Goal: Answer question/provide support

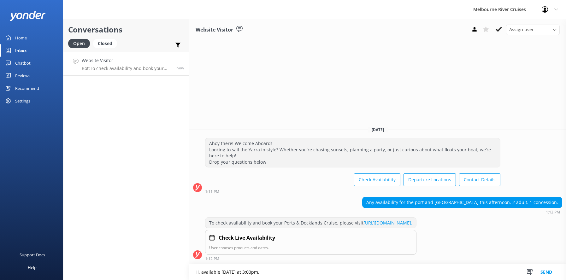
type textarea "Hi, available [DATE] at 3:00pm."
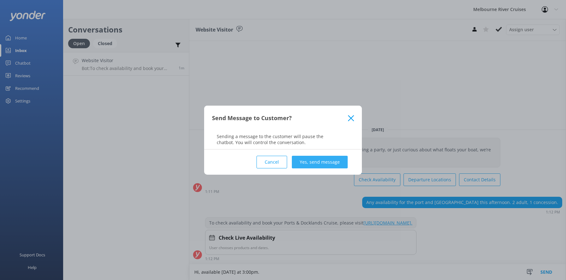
click at [312, 162] on button "Yes, send message" at bounding box center [320, 162] width 56 height 13
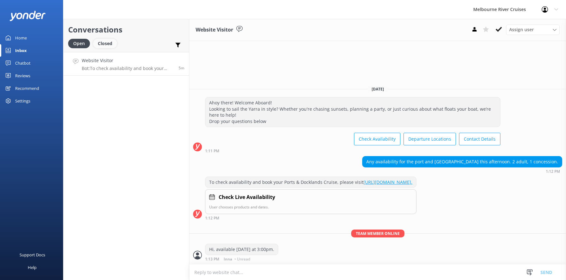
click at [103, 44] on div "Closed" at bounding box center [105, 43] width 24 height 9
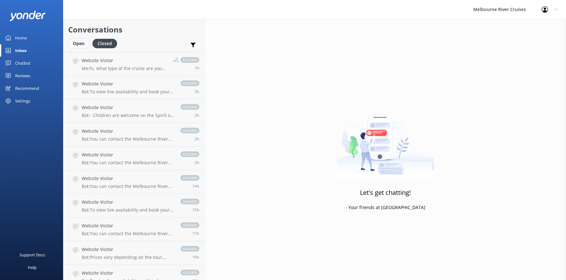
click at [77, 40] on div "Open" at bounding box center [78, 43] width 21 height 9
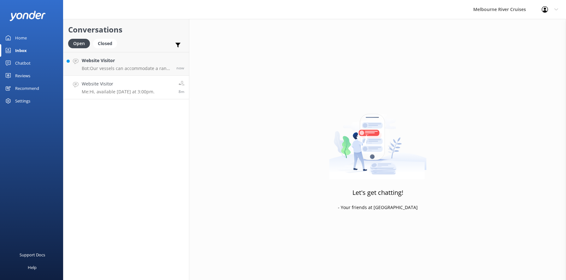
click at [97, 85] on h4 "Website Visitor" at bounding box center [118, 83] width 73 height 7
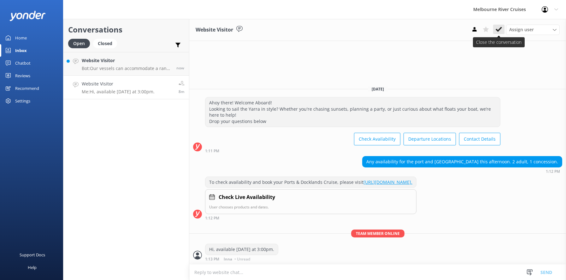
click at [497, 31] on use at bounding box center [499, 29] width 6 height 5
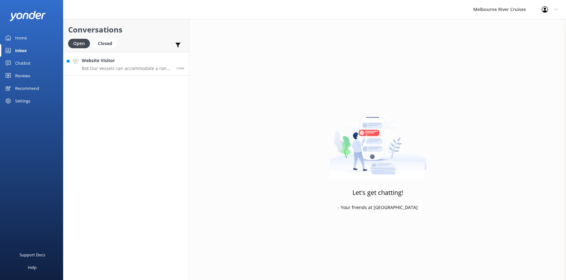
click at [94, 63] on h4 "Website Visitor" at bounding box center [127, 60] width 90 height 7
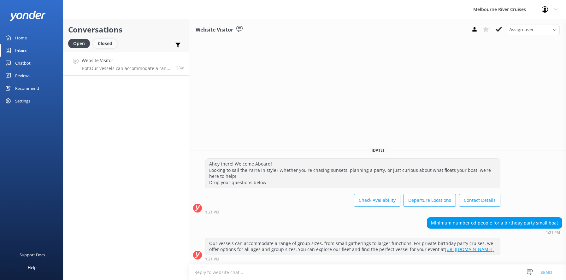
click at [108, 44] on div "Closed" at bounding box center [105, 43] width 24 height 9
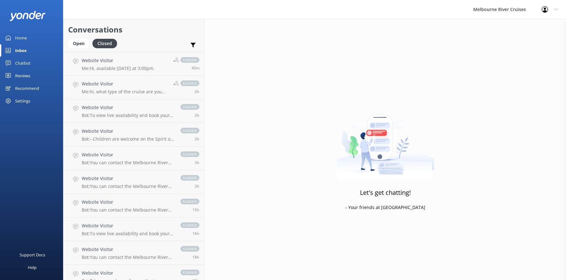
click at [22, 36] on div "Home" at bounding box center [21, 38] width 12 height 13
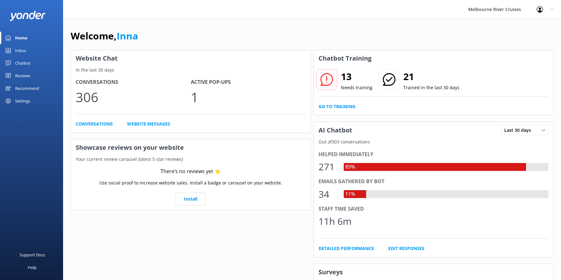
click at [21, 51] on div "Inbox" at bounding box center [20, 50] width 11 height 13
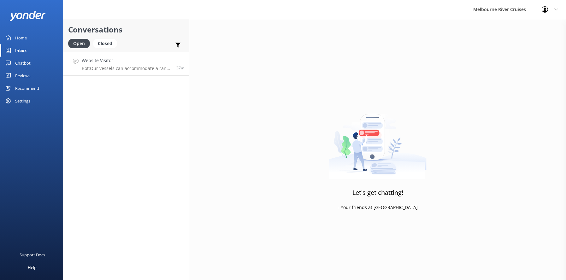
click at [113, 66] on p "Bot: Our vessels can accommodate a range of group sizes, from small gatherings …" at bounding box center [127, 69] width 90 height 6
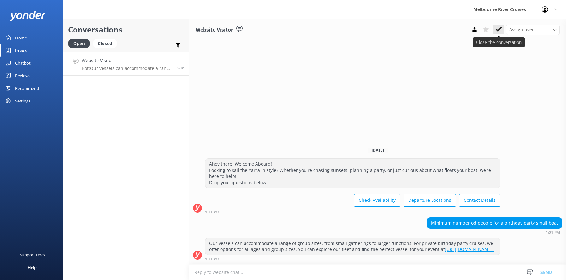
click at [497, 28] on icon at bounding box center [499, 29] width 6 height 6
